Goal: Register for event/course

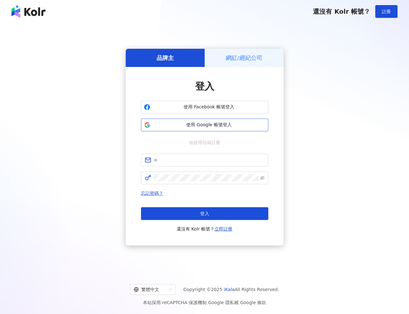
click at [212, 125] on span "使用 Google 帳號登入" at bounding box center [209, 125] width 113 height 6
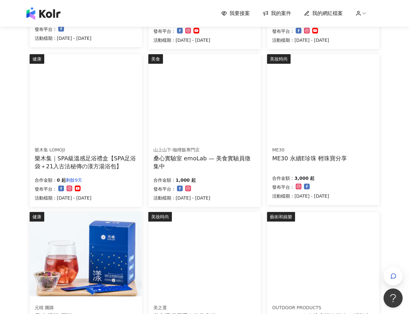
scroll to position [202, 0]
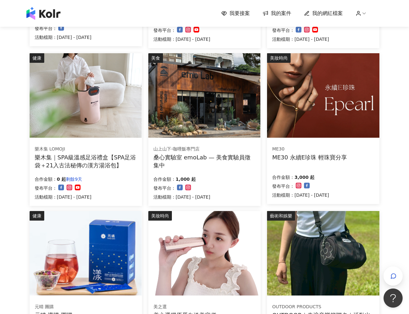
click at [330, 133] on img at bounding box center [323, 95] width 112 height 84
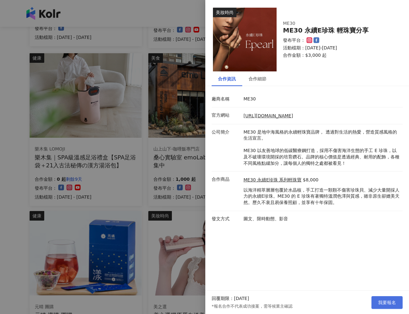
click at [385, 305] on button "我要報名" at bounding box center [387, 302] width 31 height 13
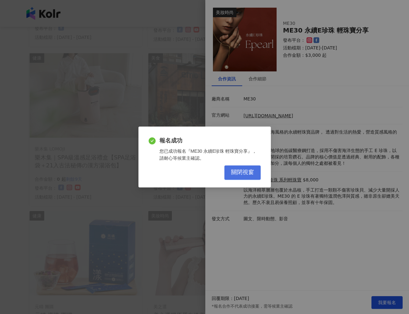
click at [250, 174] on span "關閉視窗" at bounding box center [242, 172] width 23 height 7
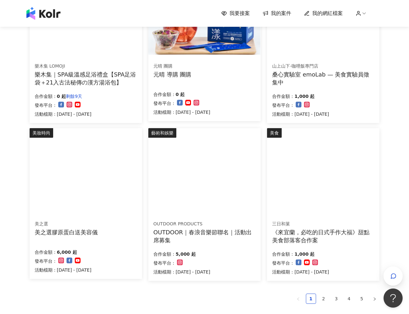
scroll to position [297, 0]
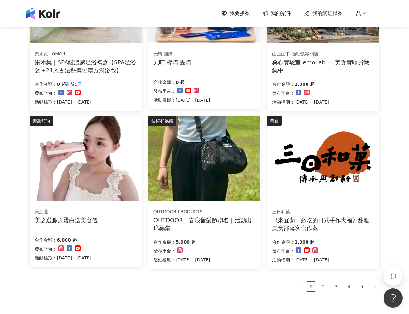
click at [226, 224] on div "OUTDOOR｜春浪音樂節聯名｜活動出席募集" at bounding box center [205, 224] width 102 height 16
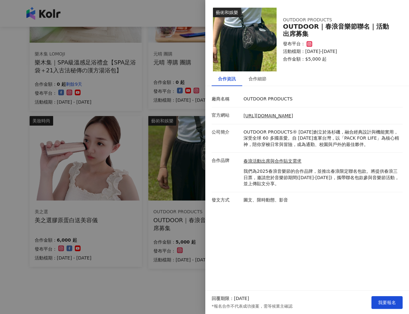
click at [161, 271] on div at bounding box center [204, 157] width 409 height 314
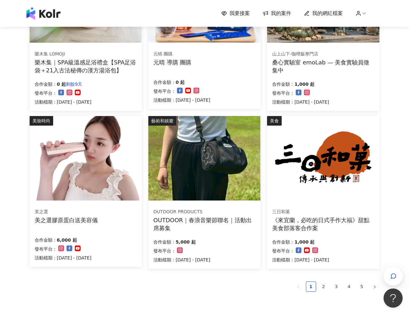
click at [92, 171] on img at bounding box center [86, 158] width 112 height 84
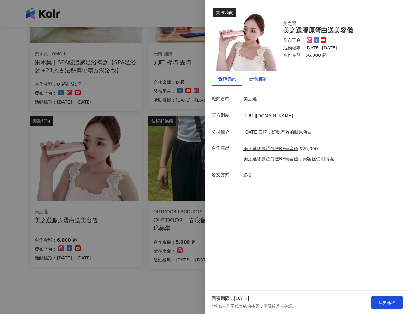
click at [259, 79] on div "合作細節" at bounding box center [258, 78] width 18 height 7
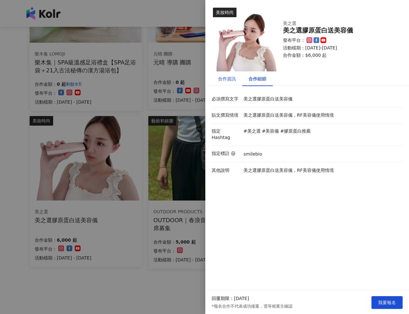
click at [229, 78] on div "合作資訊" at bounding box center [227, 78] width 18 height 7
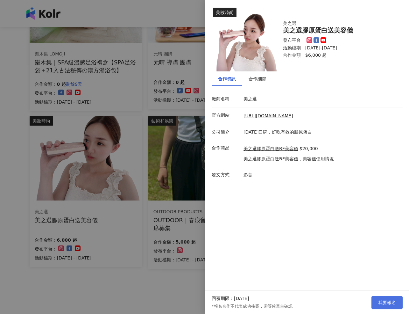
click at [396, 305] on button "我要報名" at bounding box center [387, 302] width 31 height 13
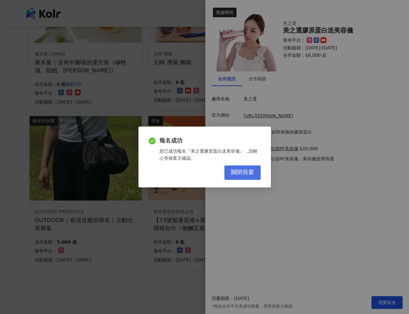
click at [239, 169] on span "關閉視窗" at bounding box center [242, 172] width 23 height 7
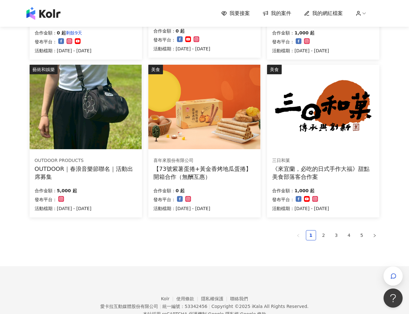
scroll to position [349, 0]
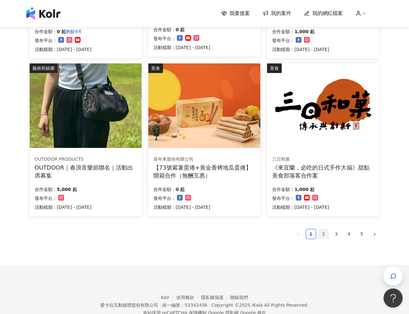
click at [323, 231] on link "2" at bounding box center [324, 234] width 10 height 10
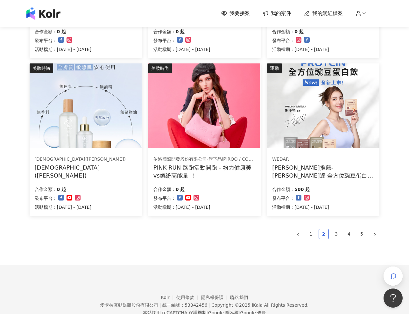
click at [211, 169] on div "PINK RUN 路跑活動開跑 - 粉力健康美vs繽紛高能量 ！" at bounding box center [205, 171] width 102 height 16
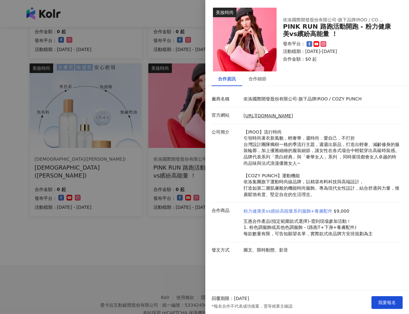
click at [262, 212] on link "粉力健康美vs繽紛高能量系列服飾+養膚配件" at bounding box center [288, 211] width 89 height 6
click at [256, 78] on div "合作細節" at bounding box center [258, 78] width 18 height 7
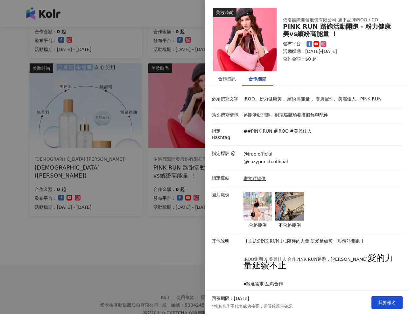
click at [251, 209] on img at bounding box center [258, 206] width 29 height 29
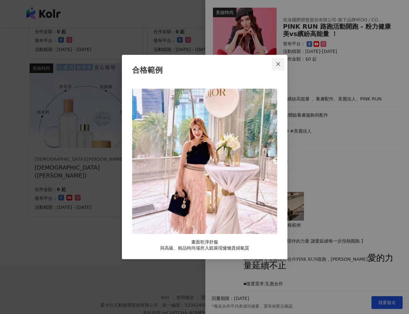
click at [279, 65] on icon "close" at bounding box center [278, 64] width 4 height 4
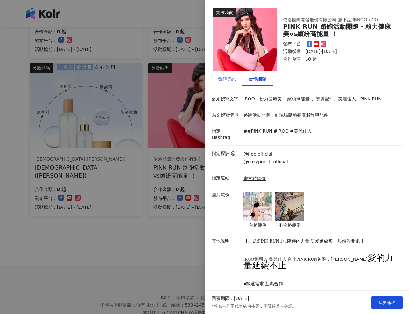
click at [230, 74] on div "合作資訊" at bounding box center [227, 78] width 31 height 15
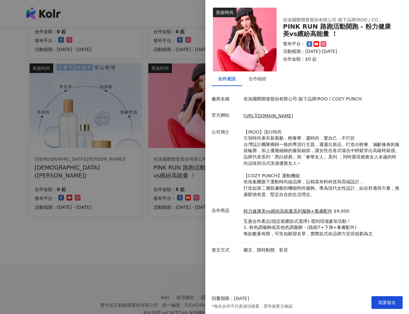
click at [163, 239] on div at bounding box center [204, 157] width 409 height 314
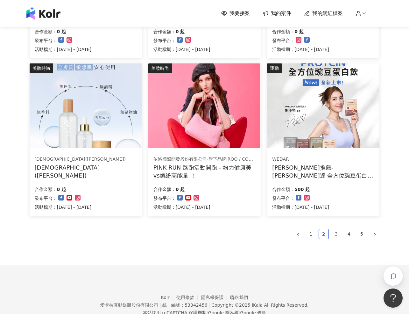
scroll to position [346, 0]
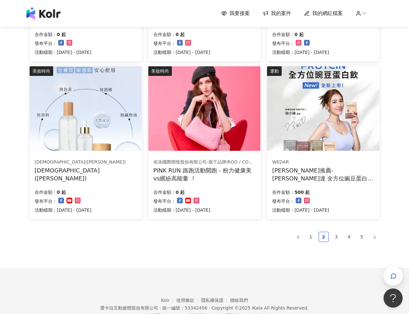
click at [200, 120] on img at bounding box center [204, 108] width 112 height 84
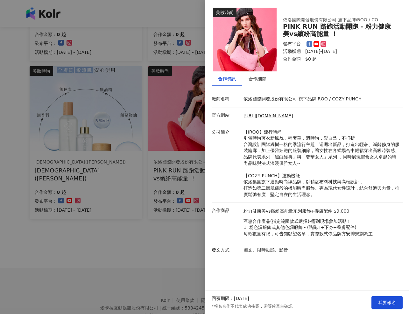
click at [156, 242] on div at bounding box center [204, 157] width 409 height 314
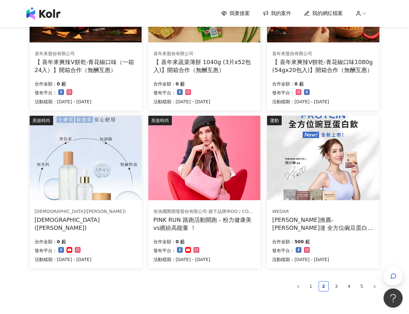
scroll to position [326, 0]
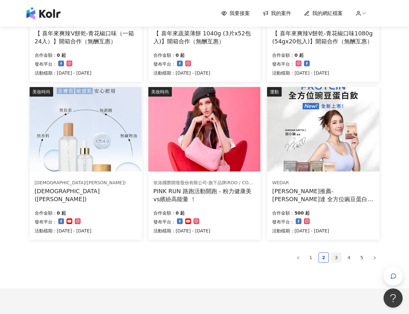
click at [336, 258] on link "3" at bounding box center [337, 258] width 10 height 10
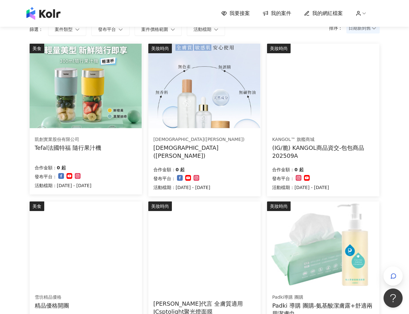
scroll to position [52, 0]
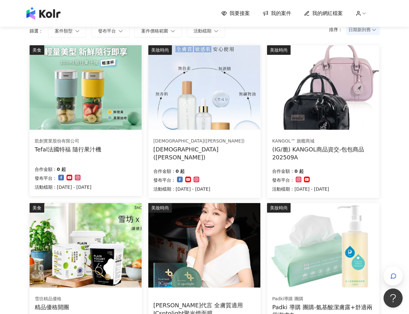
click at [356, 171] on div "合作金額： 0 起 發布平台： 活動檔期：[DATE] - [DATE]" at bounding box center [323, 179] width 102 height 27
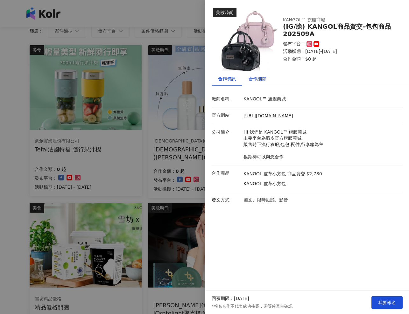
click at [261, 80] on div "合作細節" at bounding box center [258, 78] width 18 height 7
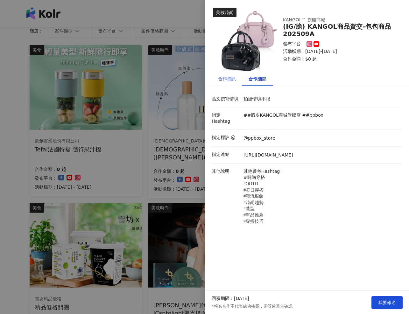
click at [236, 83] on div "合作資訊" at bounding box center [227, 78] width 31 height 15
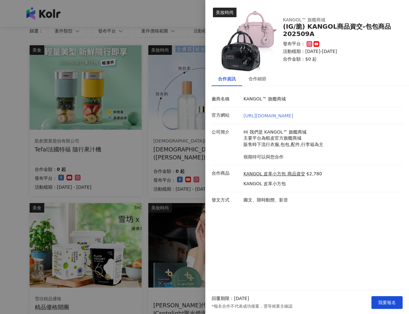
click at [264, 116] on link "[URL][DOMAIN_NAME]" at bounding box center [269, 115] width 50 height 5
click at [8, 207] on div at bounding box center [204, 157] width 409 height 314
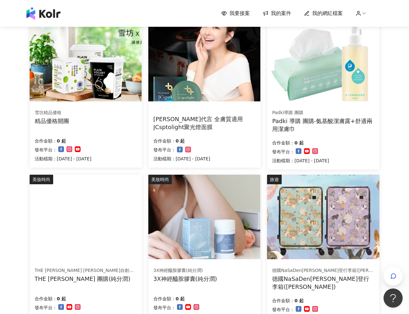
scroll to position [368, 0]
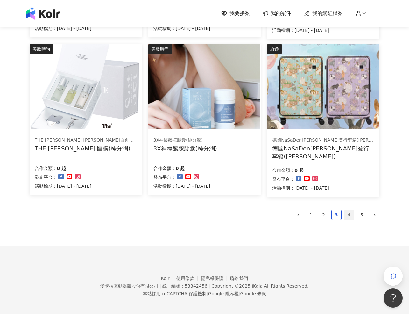
click at [351, 210] on link "4" at bounding box center [350, 215] width 10 height 10
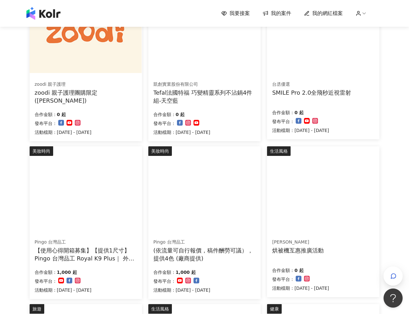
scroll to position [370, 0]
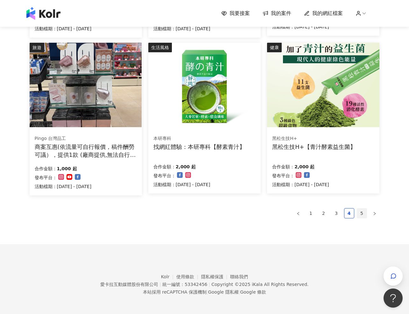
click at [365, 214] on link "5" at bounding box center [362, 213] width 10 height 10
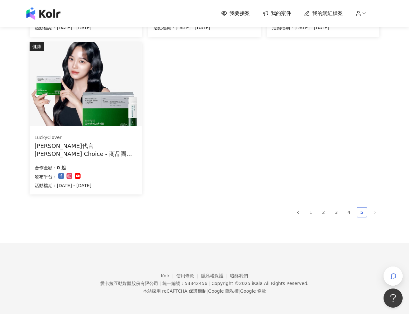
scroll to position [368, 0]
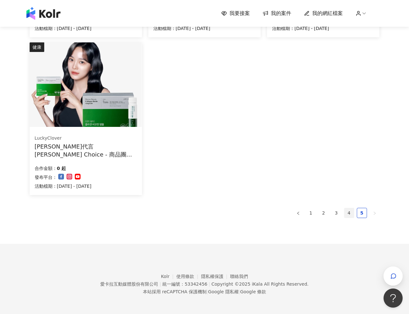
click at [346, 212] on link "4" at bounding box center [350, 213] width 10 height 10
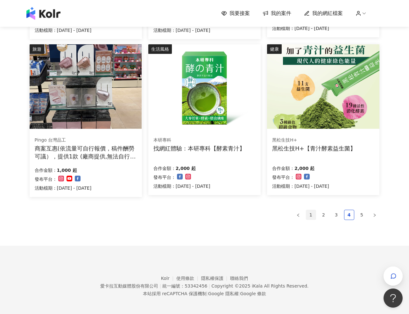
click at [306, 211] on link "1" at bounding box center [311, 215] width 10 height 10
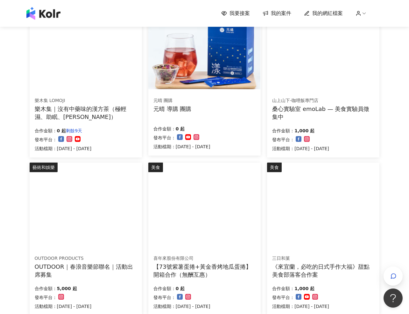
scroll to position [291, 0]
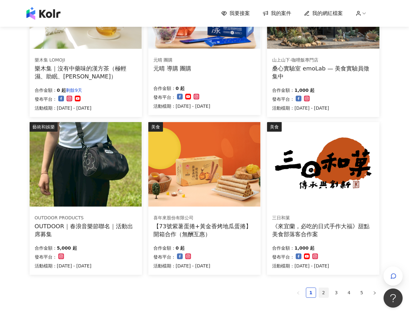
click at [328, 289] on link "2" at bounding box center [324, 293] width 10 height 10
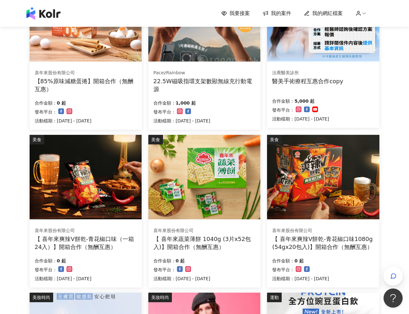
scroll to position [0, 0]
